Goal: Use online tool/utility: Utilize a website feature to perform a specific function

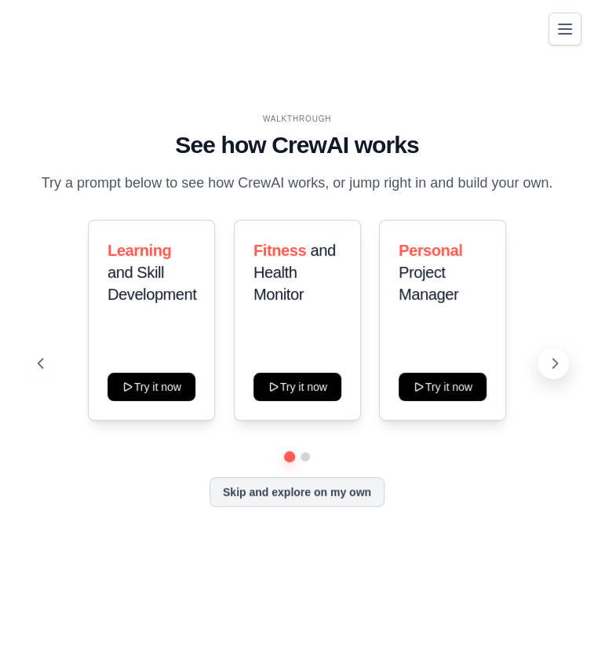
click at [543, 358] on button at bounding box center [553, 363] width 31 height 31
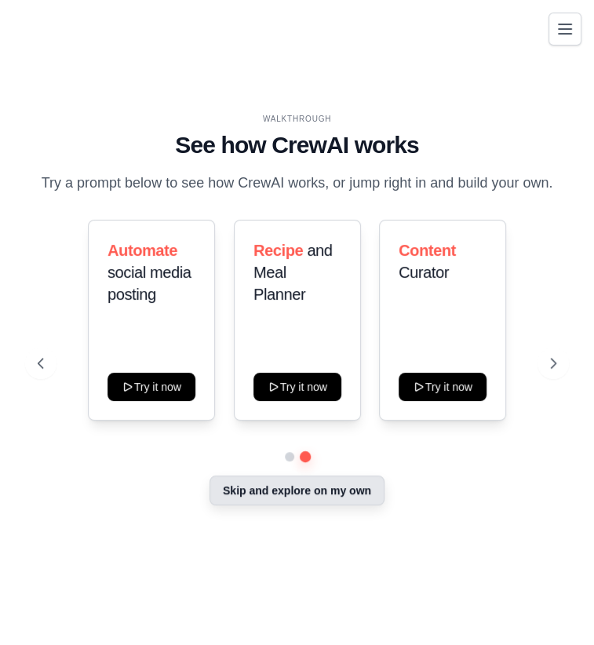
click at [323, 490] on button "Skip and explore on my own" at bounding box center [297, 491] width 175 height 30
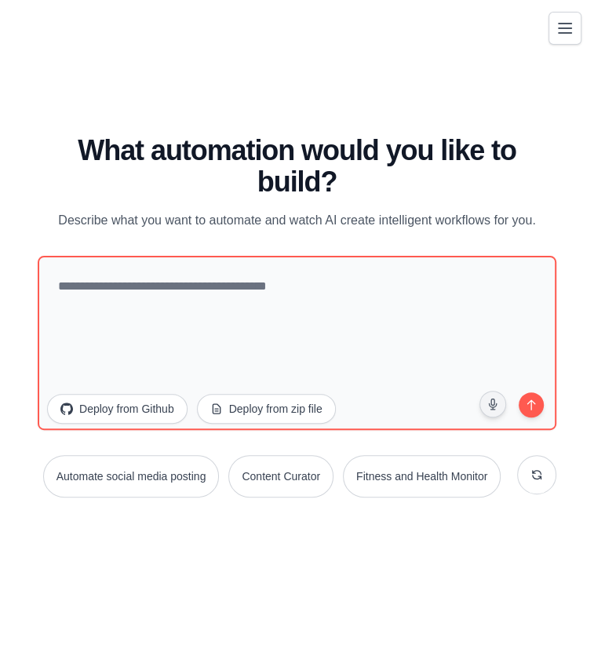
click at [562, 18] on button "Toggle navigation" at bounding box center [565, 28] width 33 height 33
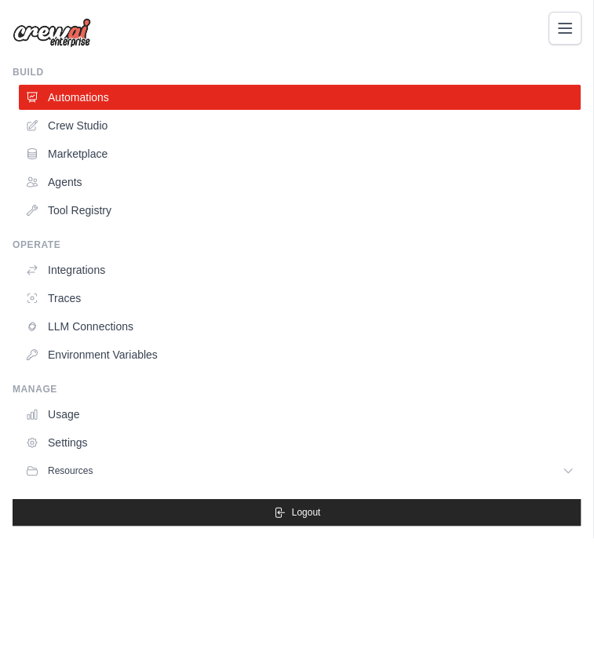
click at [562, 18] on button "Toggle navigation" at bounding box center [565, 28] width 33 height 33
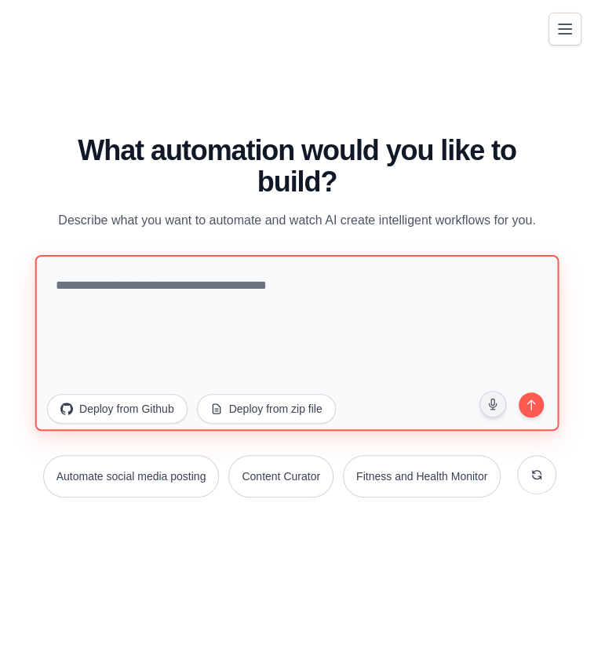
click at [287, 301] on textarea at bounding box center [297, 343] width 524 height 176
click at [192, 306] on textarea at bounding box center [297, 343] width 524 height 176
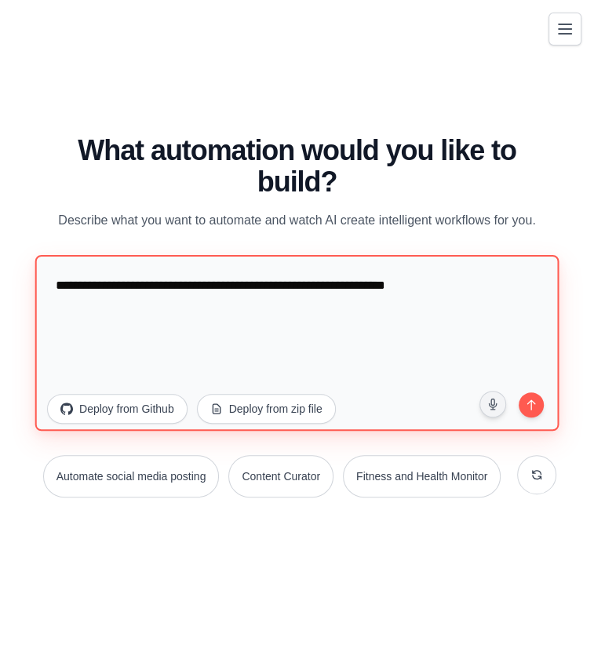
click at [481, 283] on textarea "**********" at bounding box center [297, 343] width 524 height 176
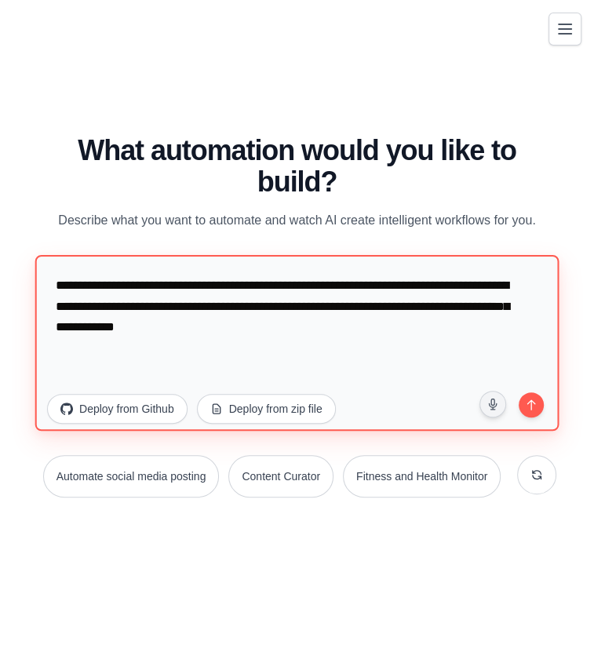
click at [356, 329] on textarea "**********" at bounding box center [297, 343] width 524 height 176
click at [463, 338] on textarea "**********" at bounding box center [297, 343] width 524 height 176
type textarea "**********"
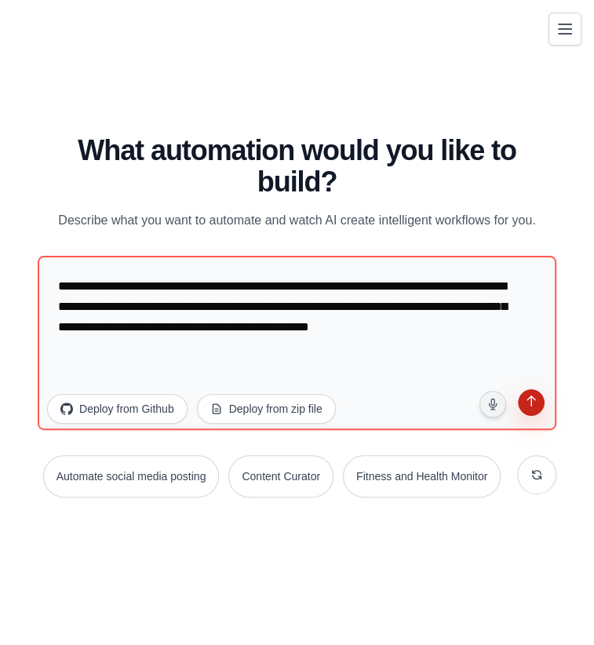
click at [521, 402] on button "submit" at bounding box center [532, 405] width 30 height 30
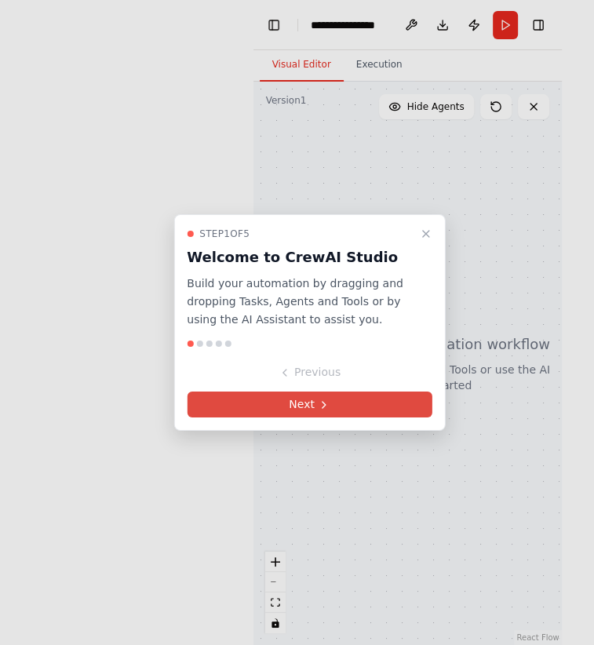
drag, startPoint x: 360, startPoint y: 417, endPoint x: 325, endPoint y: 404, distance: 37.0
click at [325, 404] on button "Next" at bounding box center [310, 405] width 246 height 26
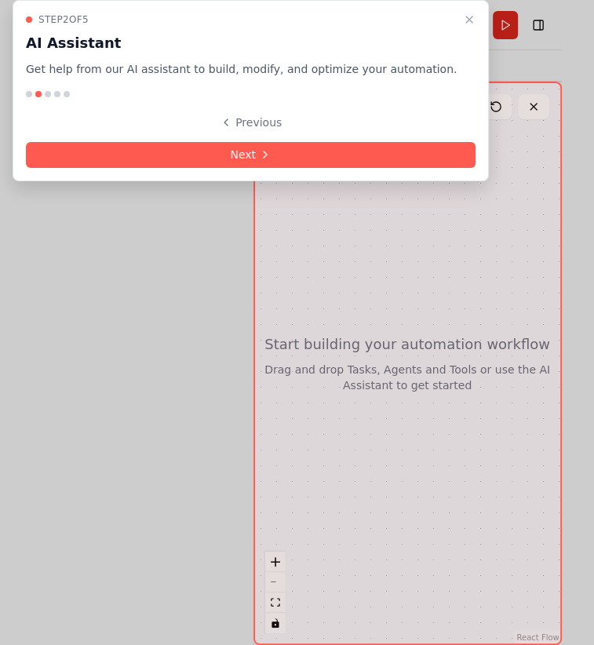
drag, startPoint x: 325, startPoint y: 404, endPoint x: 300, endPoint y: 276, distance: 129.7
click at [300, 276] on div at bounding box center [408, 364] width 309 height 564
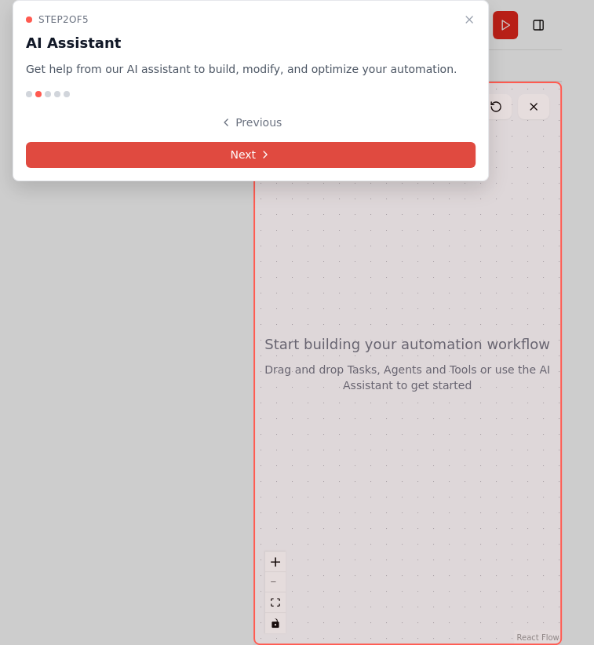
click at [259, 150] on button "Next" at bounding box center [251, 155] width 450 height 26
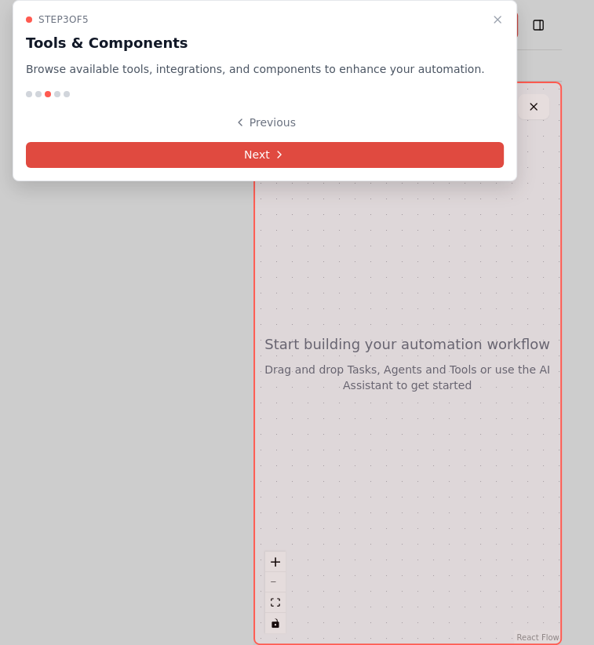
click at [272, 152] on button "Next" at bounding box center [265, 155] width 478 height 26
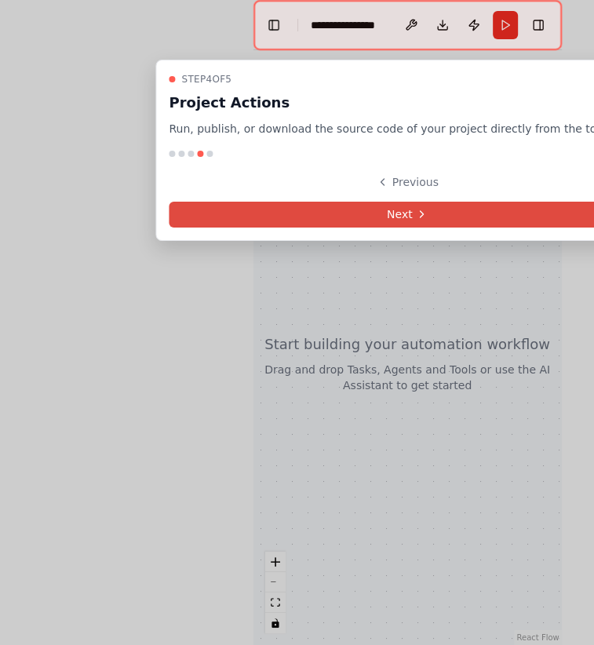
click at [308, 206] on button "Next" at bounding box center [407, 215] width 477 height 26
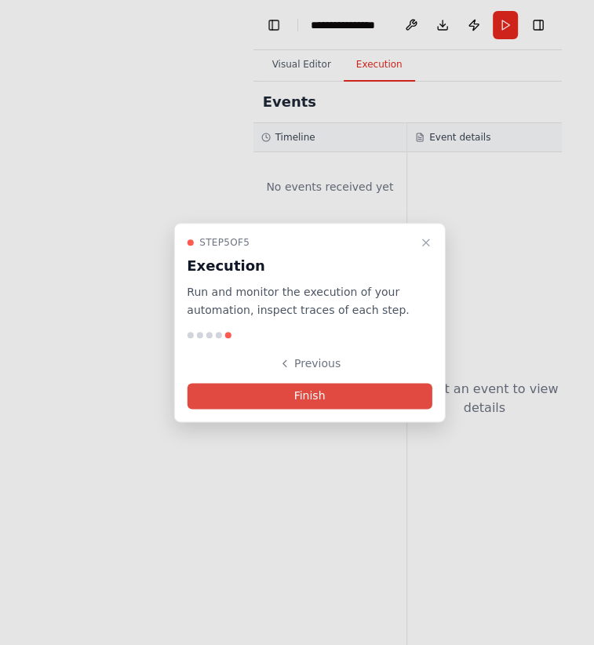
click at [319, 389] on button "Finish" at bounding box center [310, 396] width 246 height 26
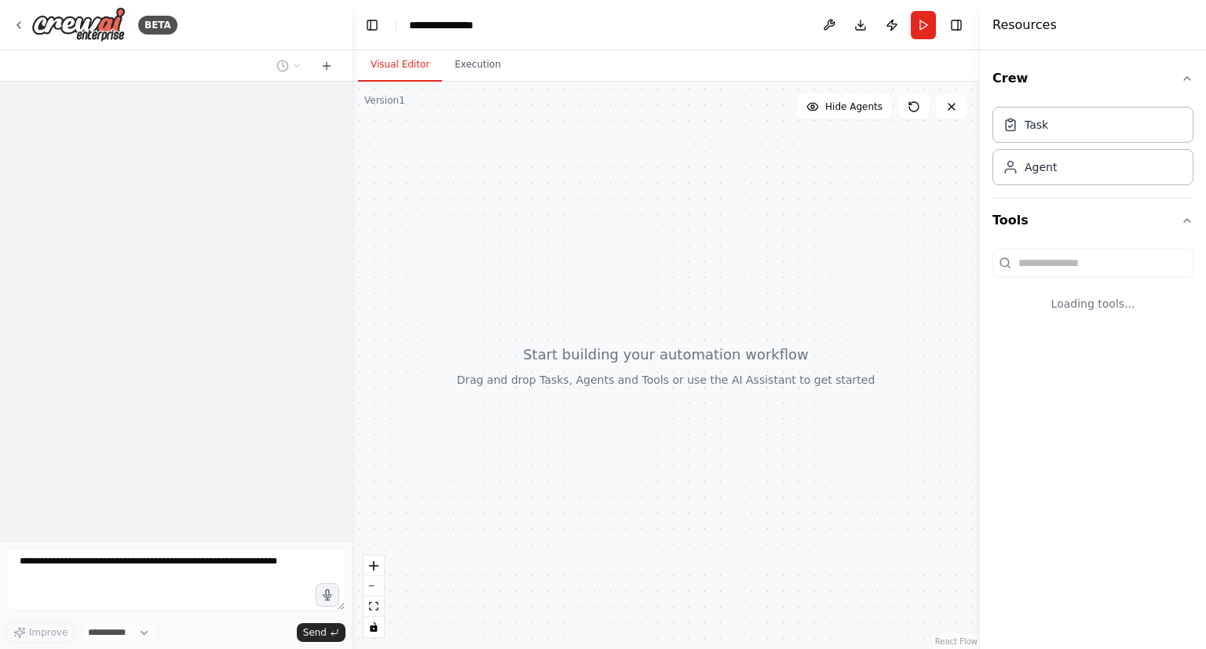
select select "****"
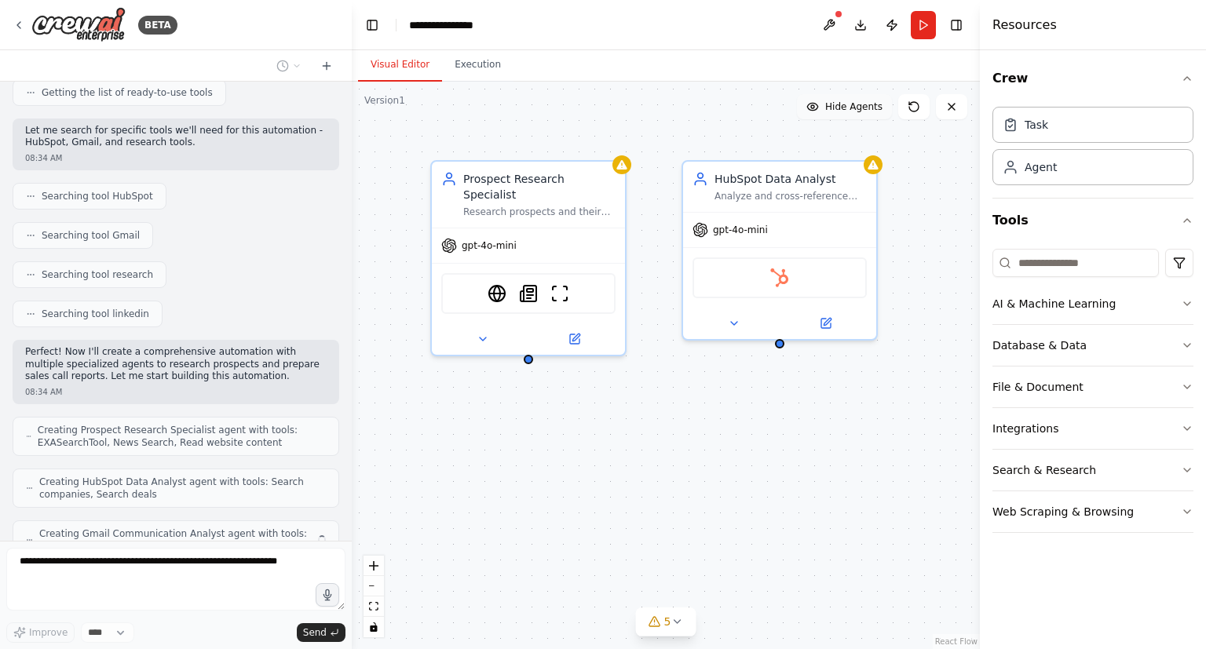
scroll to position [273, 0]
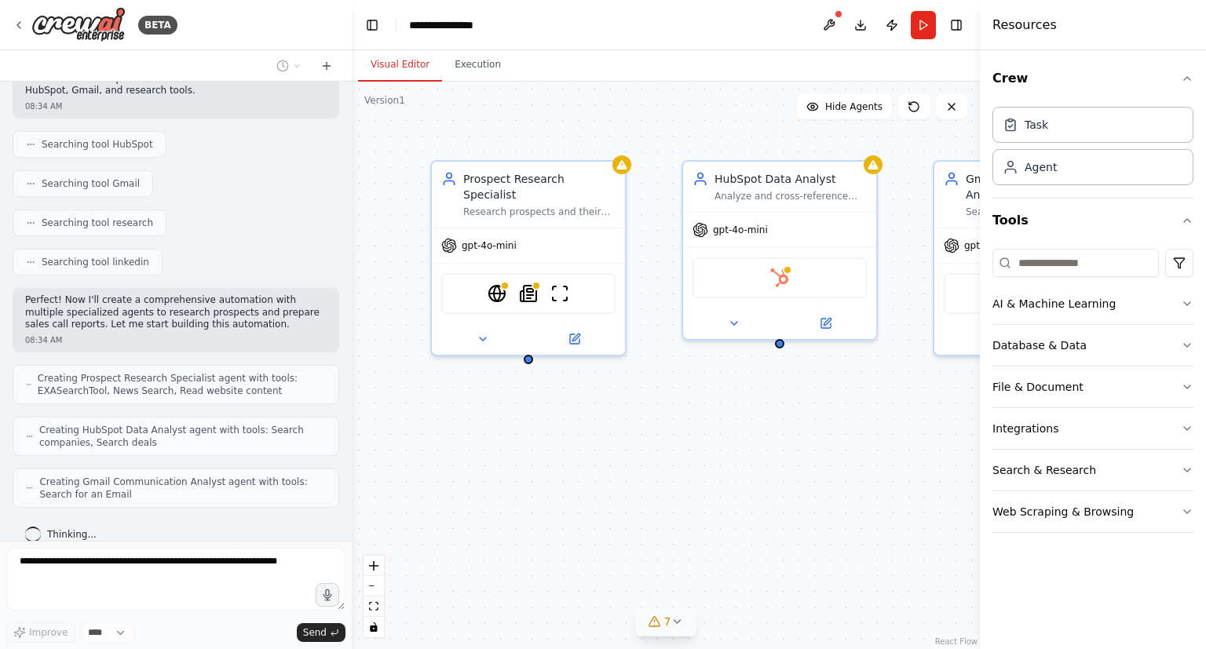
click at [594, 630] on button "7" at bounding box center [666, 622] width 60 height 29
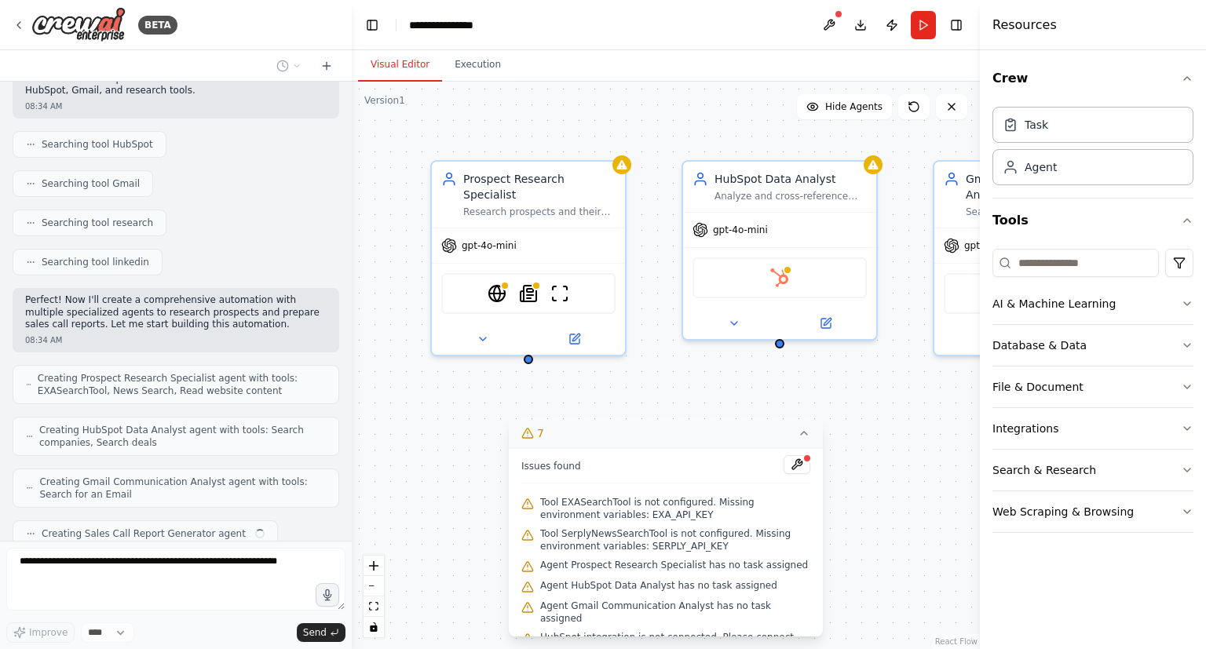
scroll to position [312, 0]
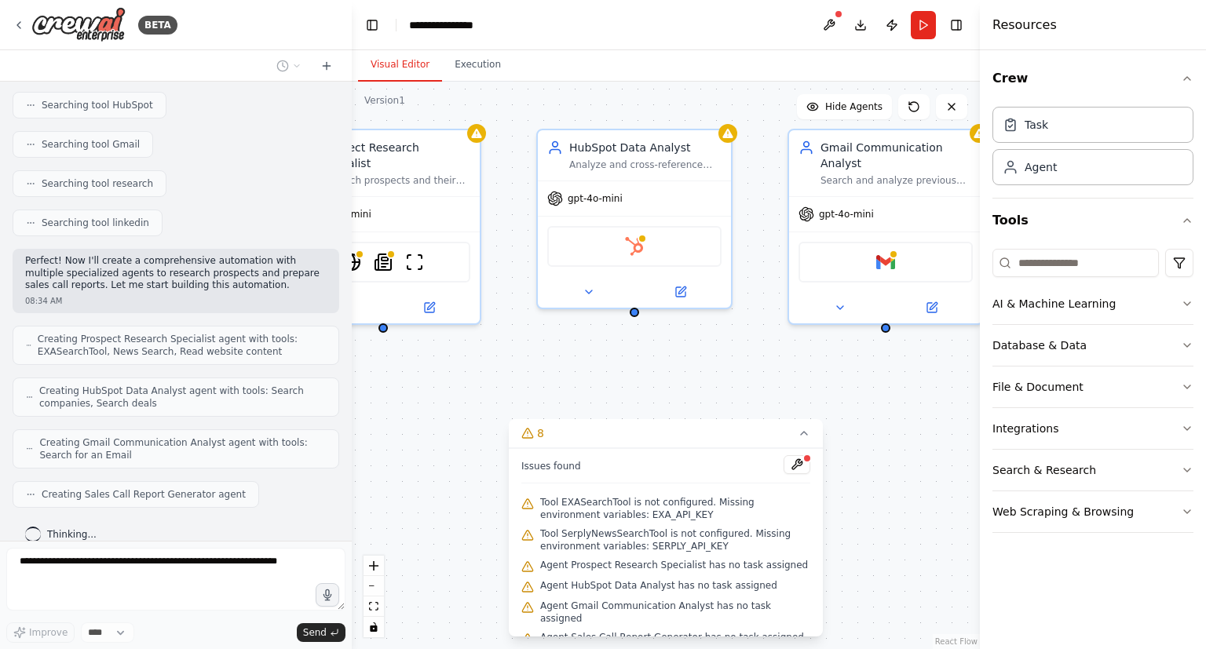
drag, startPoint x: 545, startPoint y: 646, endPoint x: 390, endPoint y: 612, distance: 158.5
click at [390, 612] on div "Prospect Research Specialist Research prospects and their companies using their…" at bounding box center [666, 366] width 628 height 568
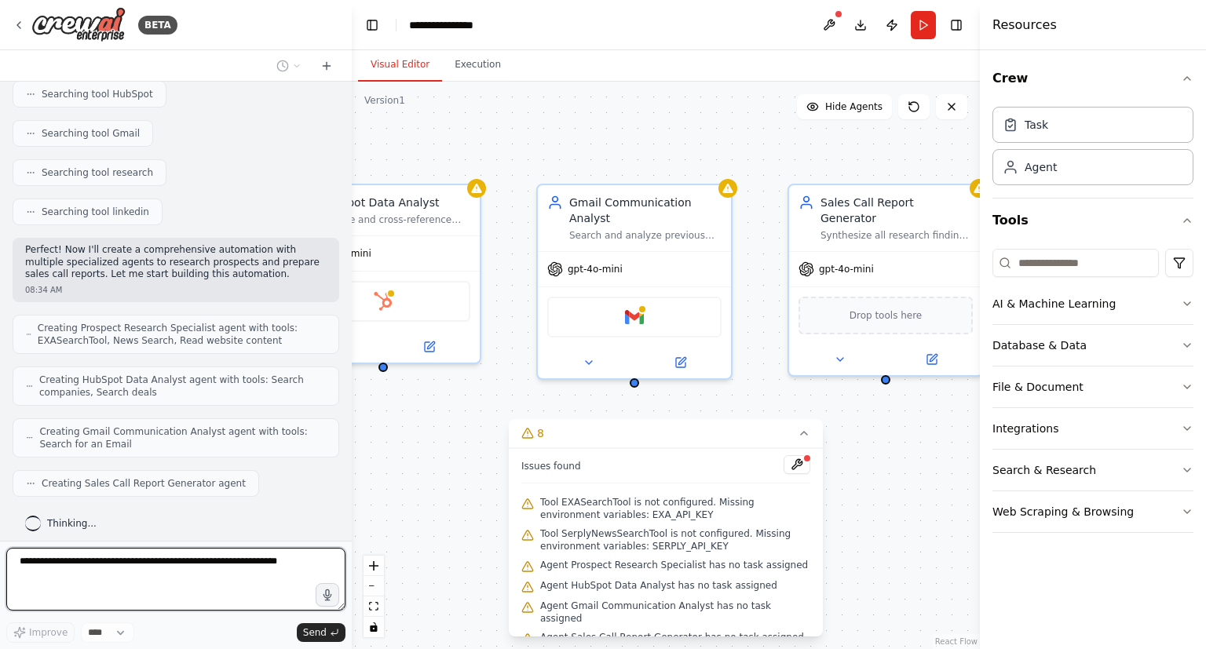
drag, startPoint x: 702, startPoint y: 385, endPoint x: 413, endPoint y: 427, distance: 292.0
click at [413, 427] on div "Prospect Research Specialist Research prospects and their companies using their…" at bounding box center [666, 366] width 628 height 568
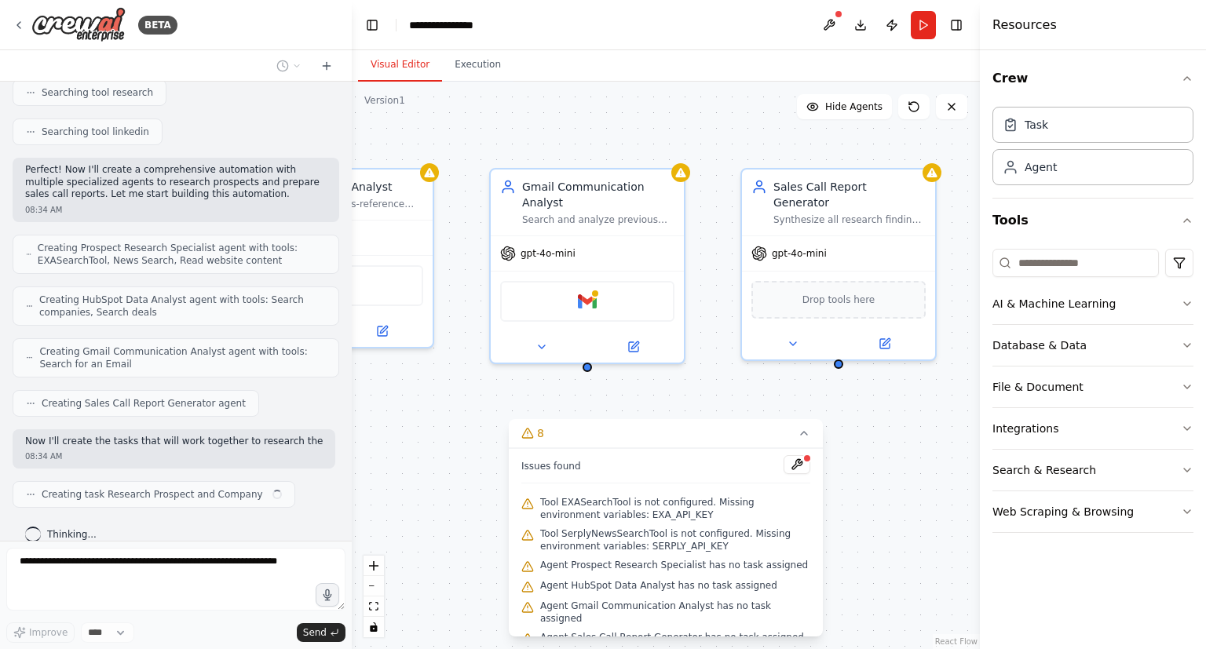
scroll to position [416, 0]
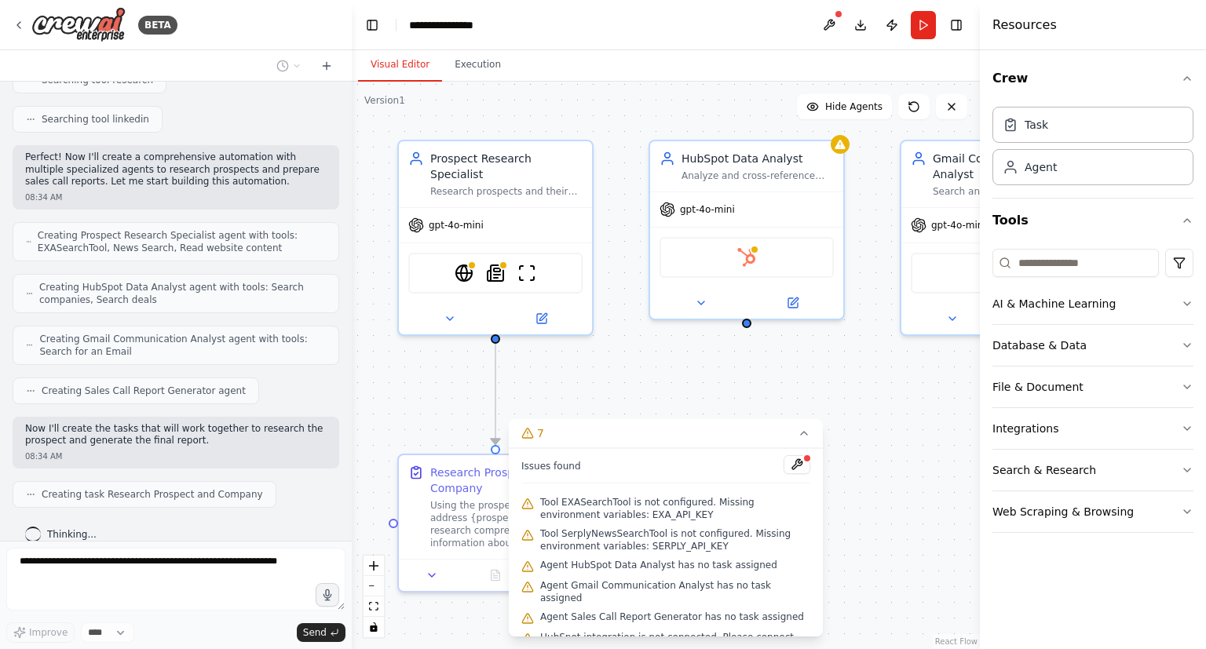
drag, startPoint x: 618, startPoint y: 385, endPoint x: 1029, endPoint y: 356, distance: 411.6
click at [594, 356] on div ".deletable-edge-delete-btn { width: 20px; height: 20px; border: 0px solid #ffff…" at bounding box center [666, 366] width 628 height 568
click at [594, 320] on button "AI & Machine Learning" at bounding box center [1092, 303] width 201 height 41
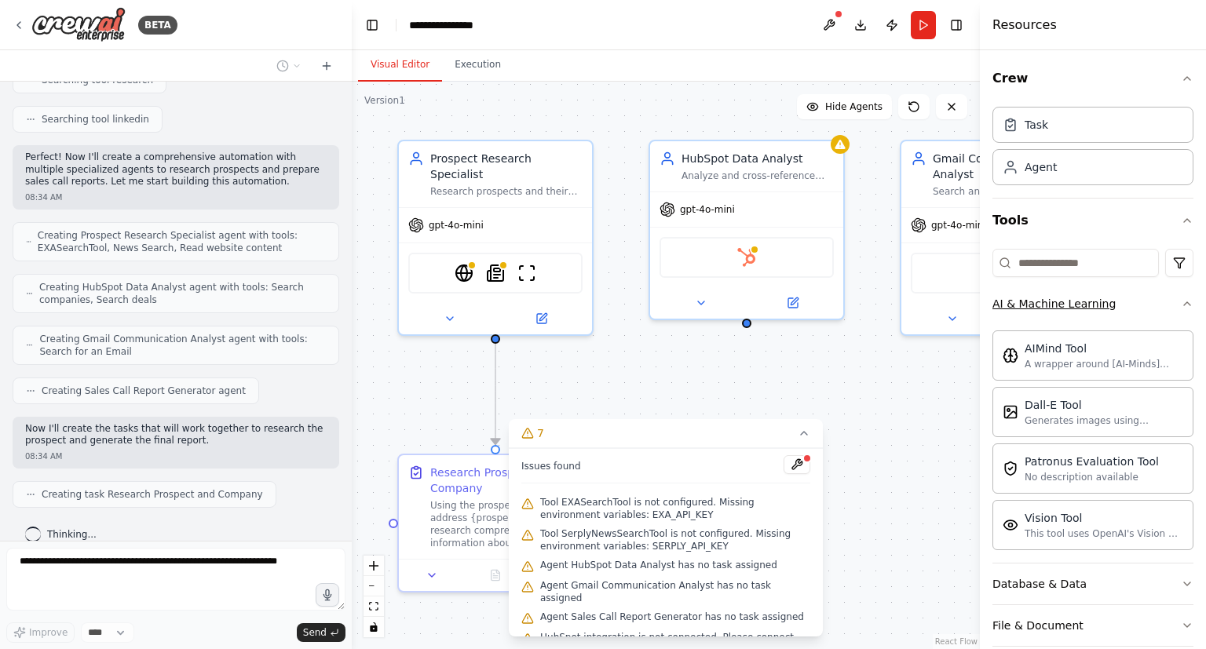
click at [594, 299] on button "AI & Machine Learning" at bounding box center [1092, 303] width 201 height 41
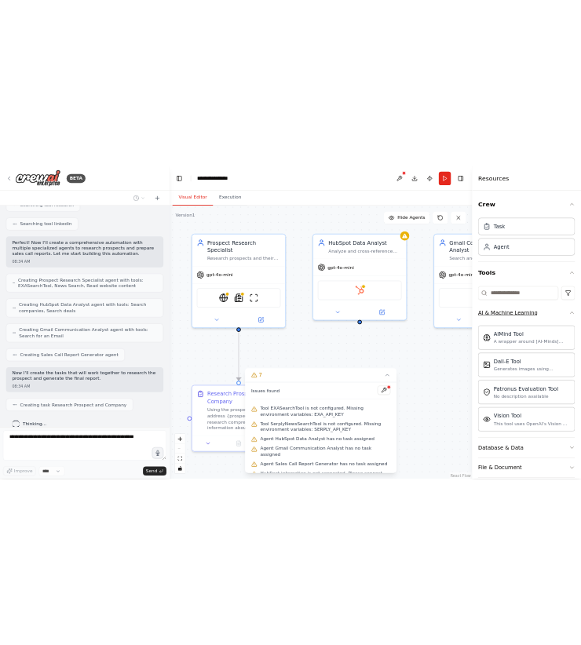
scroll to position [455, 0]
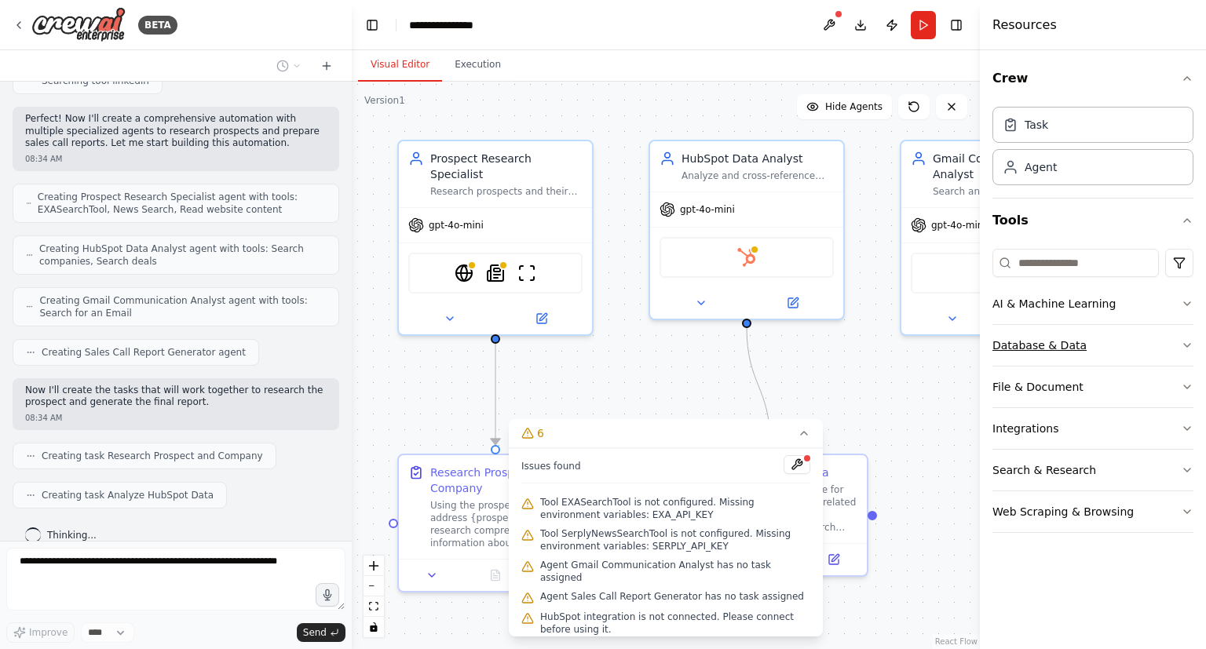
click at [594, 331] on button "Database & Data" at bounding box center [1092, 345] width 201 height 41
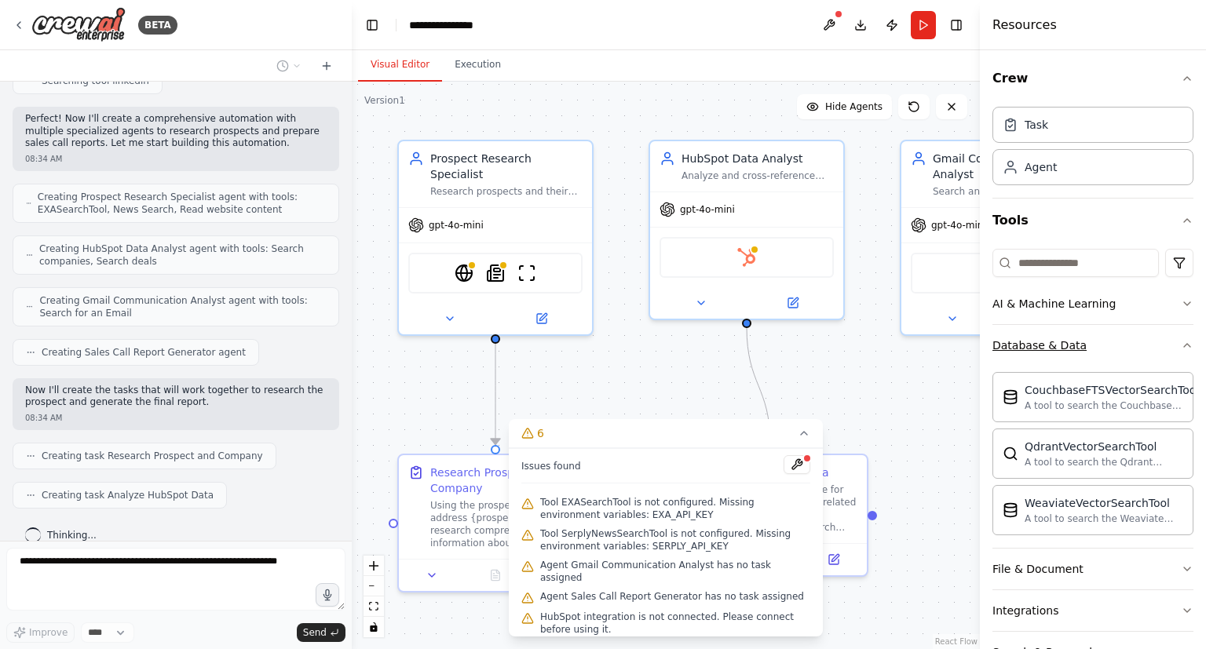
click at [594, 331] on button "Database & Data" at bounding box center [1092, 345] width 201 height 41
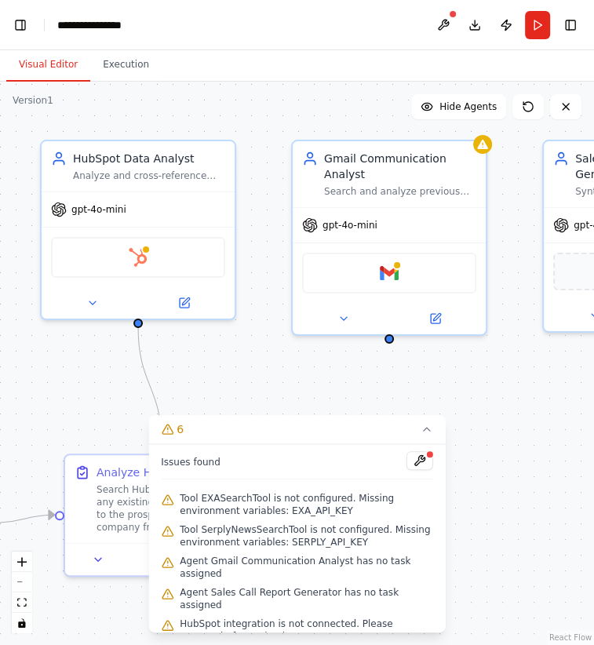
drag, startPoint x: 368, startPoint y: 360, endPoint x: 73, endPoint y: 353, distance: 295.3
click at [73, 353] on div ".deletable-edge-delete-btn { width: 20px; height: 20px; border: 0px solid #ffff…" at bounding box center [297, 364] width 594 height 564
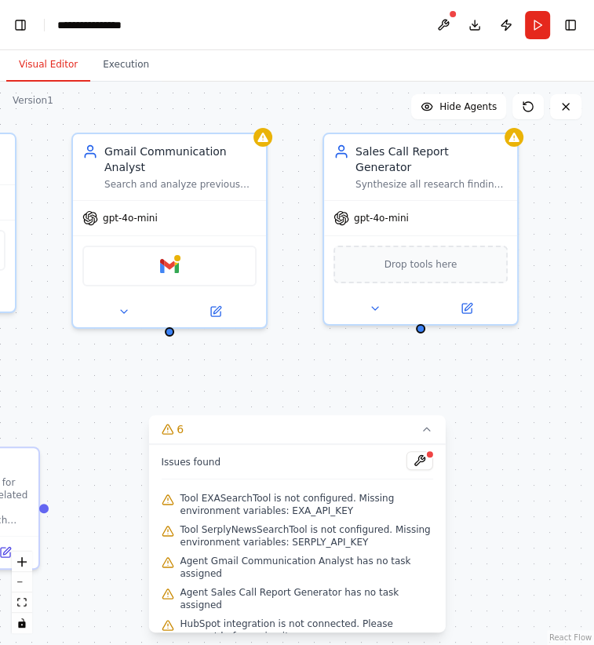
drag, startPoint x: 315, startPoint y: 336, endPoint x: 93, endPoint y: 333, distance: 221.4
click at [93, 333] on div ".deletable-edge-delete-btn { width: 20px; height: 20px; border: 0px solid #ffff…" at bounding box center [297, 364] width 594 height 564
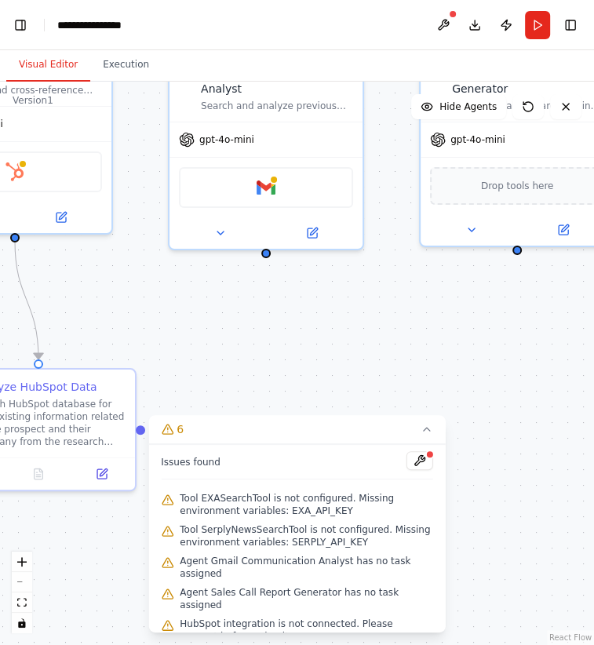
drag, startPoint x: 256, startPoint y: 354, endPoint x: 444, endPoint y: 266, distance: 207.2
click at [444, 266] on div ".deletable-edge-delete-btn { width: 20px; height: 20px; border: 0px solid #ffff…" at bounding box center [297, 364] width 594 height 564
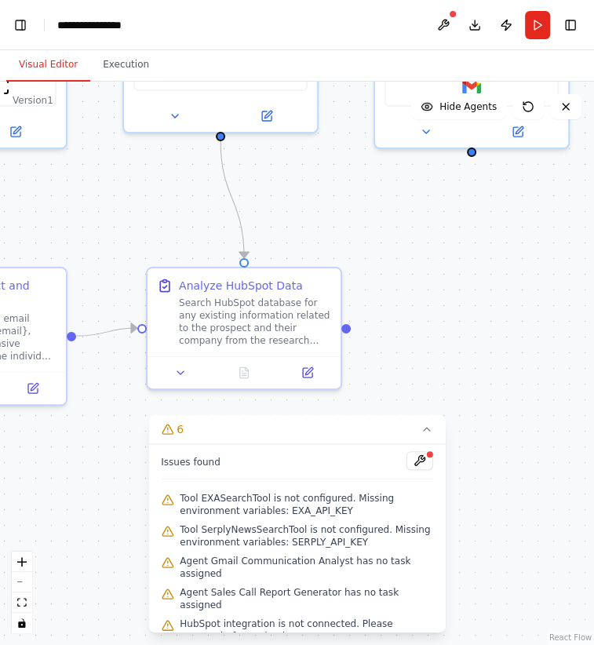
drag, startPoint x: 444, startPoint y: 266, endPoint x: 598, endPoint y: 177, distance: 178.7
click at [594, 177] on div ".deletable-edge-delete-btn { width: 20px; height: 20px; border: 0px solid #ffff…" at bounding box center [297, 364] width 594 height 564
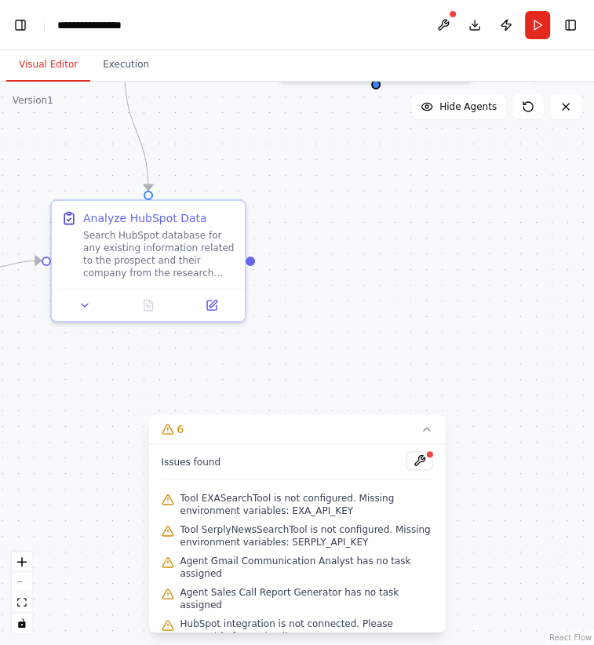
drag, startPoint x: 407, startPoint y: 250, endPoint x: 272, endPoint y: 184, distance: 150.6
click at [272, 184] on div ".deletable-edge-delete-btn { width: 20px; height: 20px; border: 0px solid #ffff…" at bounding box center [297, 364] width 594 height 564
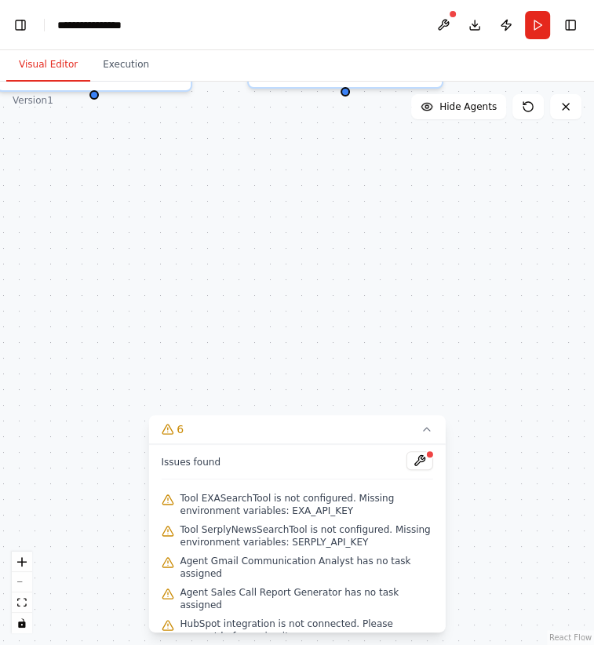
drag, startPoint x: 504, startPoint y: 265, endPoint x: 181, endPoint y: 309, distance: 325.7
click at [181, 309] on div ".deletable-edge-delete-btn { width: 20px; height: 20px; border: 0px solid #ffff…" at bounding box center [297, 364] width 594 height 564
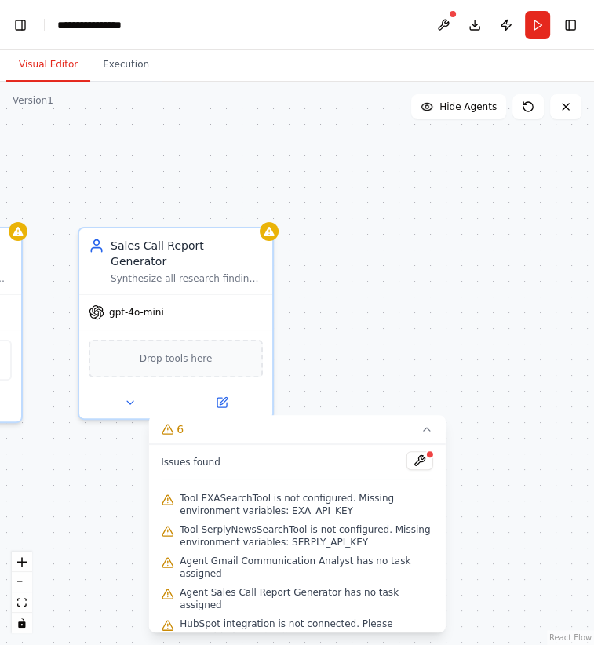
drag, startPoint x: 364, startPoint y: 285, endPoint x: 275, endPoint y: 582, distance: 310.0
click at [275, 582] on div ".deletable-edge-delete-btn { width: 20px; height: 20px; border: 0px solid #ffff…" at bounding box center [297, 364] width 594 height 564
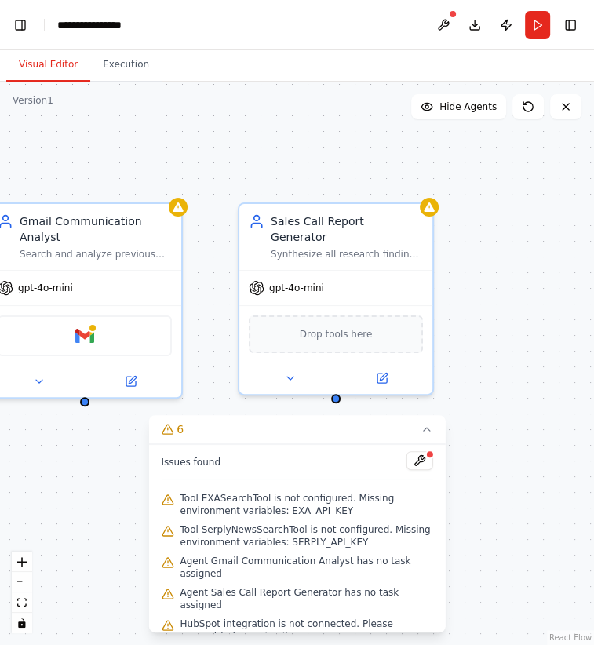
drag, startPoint x: 341, startPoint y: 280, endPoint x: 503, endPoint y: 255, distance: 164.3
click at [503, 255] on div ".deletable-edge-delete-btn { width: 20px; height: 20px; border: 0px solid #ffff…" at bounding box center [297, 364] width 594 height 564
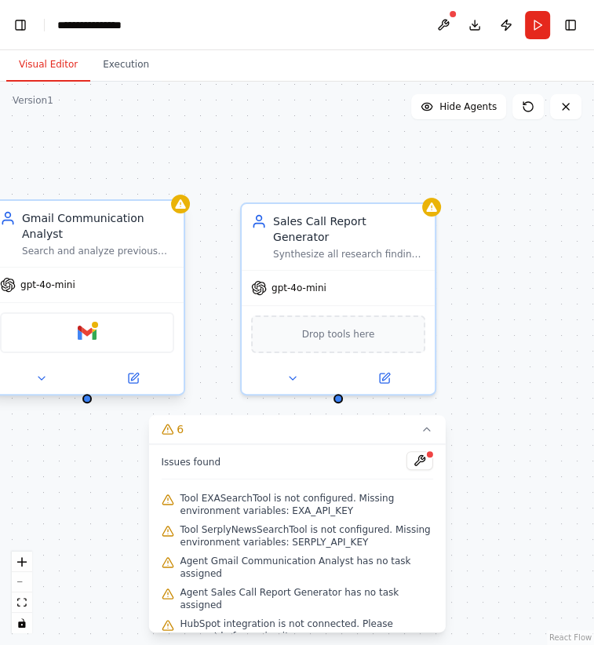
click at [181, 217] on div "Gmail Communication Analyst Search and analyze previous email communications wi…" at bounding box center [87, 234] width 193 height 66
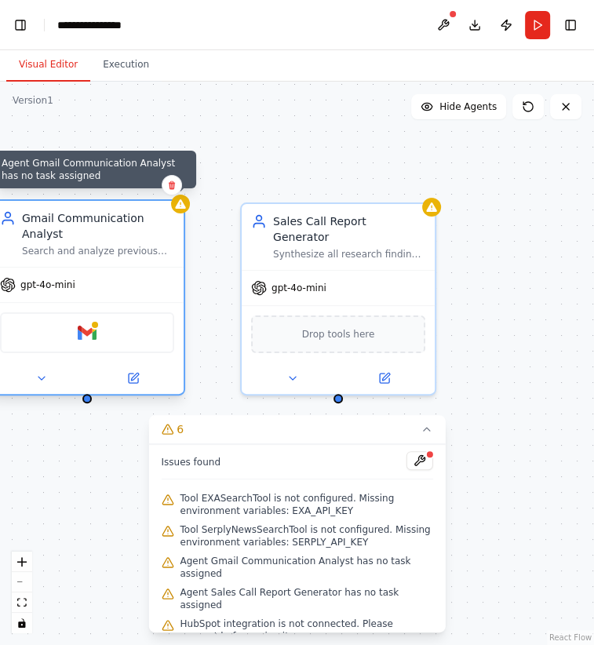
click at [184, 210] on div at bounding box center [180, 204] width 19 height 19
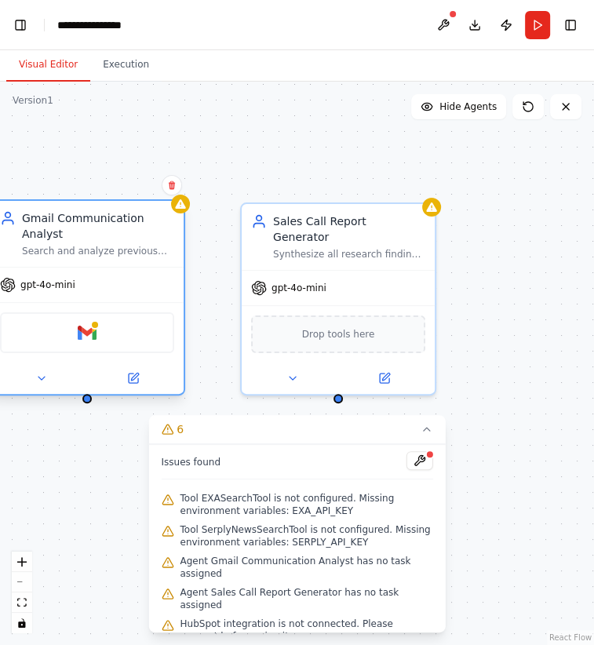
click at [105, 330] on div "Gmail" at bounding box center [87, 332] width 174 height 41
click at [93, 326] on div "Gmail" at bounding box center [87, 332] width 174 height 41
click at [136, 370] on button at bounding box center [133, 378] width 89 height 19
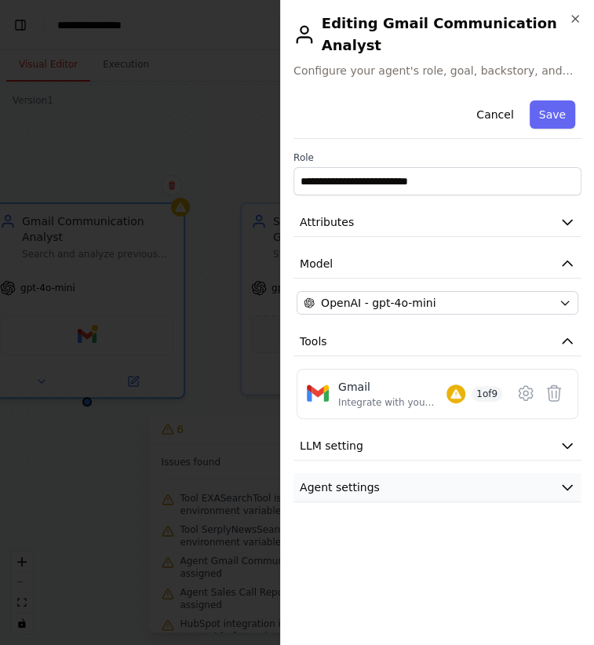
click at [429, 473] on button "Agent settings" at bounding box center [438, 487] width 288 height 29
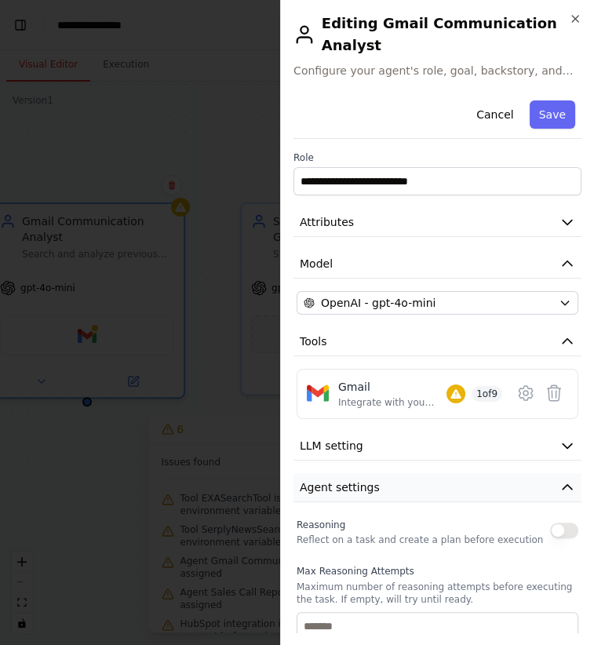
click at [429, 473] on button "Agent settings" at bounding box center [438, 487] width 288 height 29
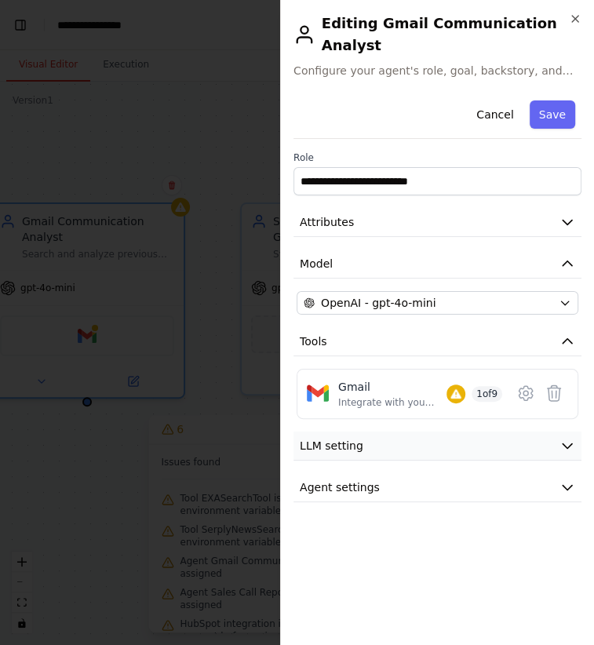
click at [387, 433] on button "LLM setting" at bounding box center [438, 446] width 288 height 29
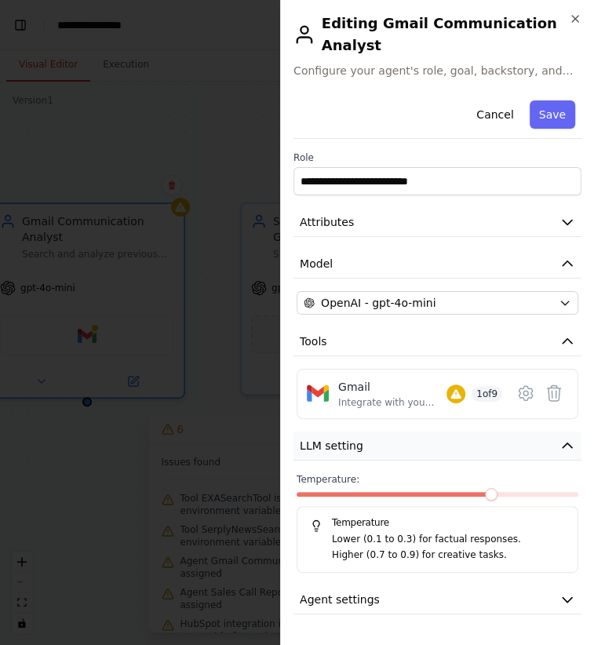
click at [387, 433] on button "LLM setting" at bounding box center [438, 446] width 288 height 29
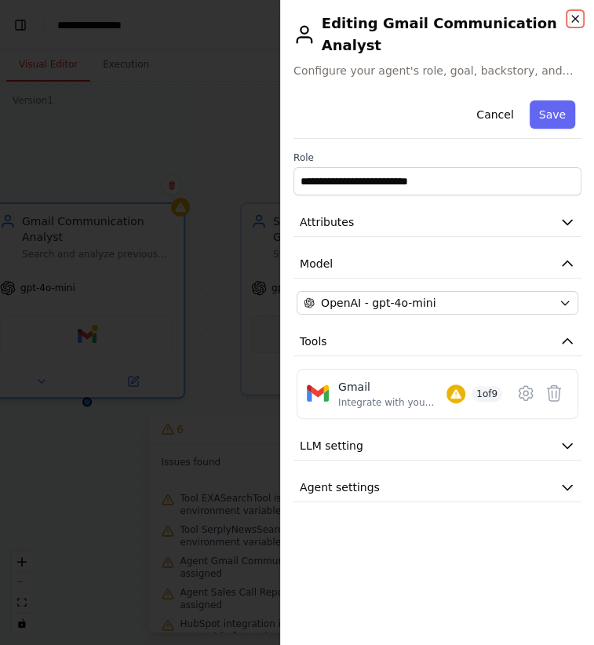
click at [572, 18] on icon "button" at bounding box center [575, 19] width 13 height 13
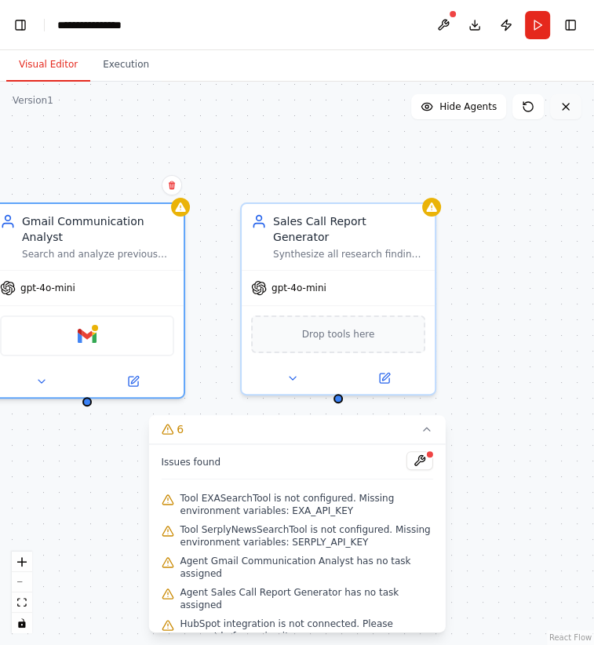
click at [567, 100] on icon at bounding box center [566, 106] width 13 height 13
